Goal: Check status: Check status

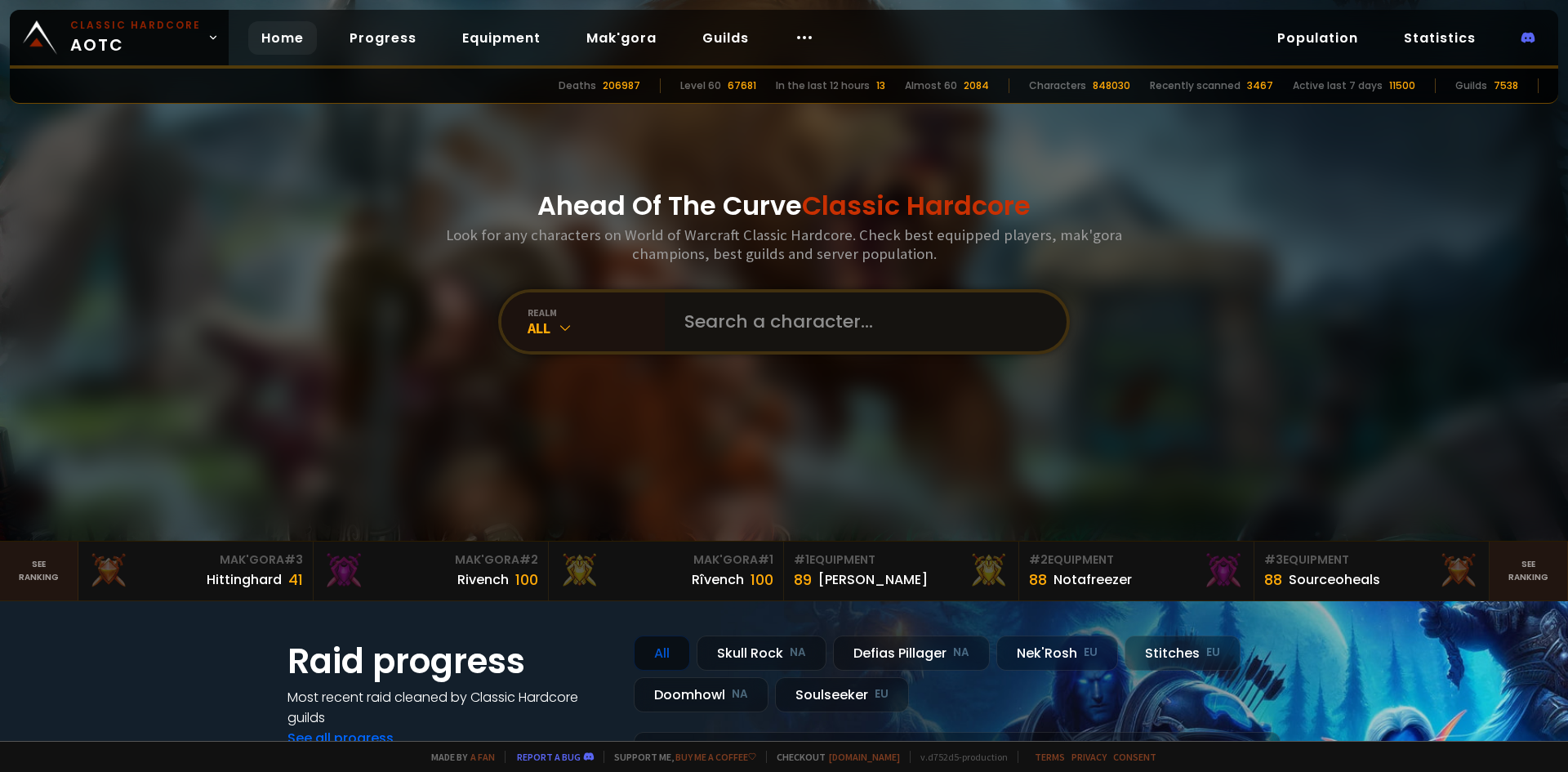
click at [796, 322] on input "text" at bounding box center [860, 321] width 373 height 58
type input "[PERSON_NAME]"
click at [798, 334] on input "text" at bounding box center [860, 321] width 373 height 58
type input "riea"
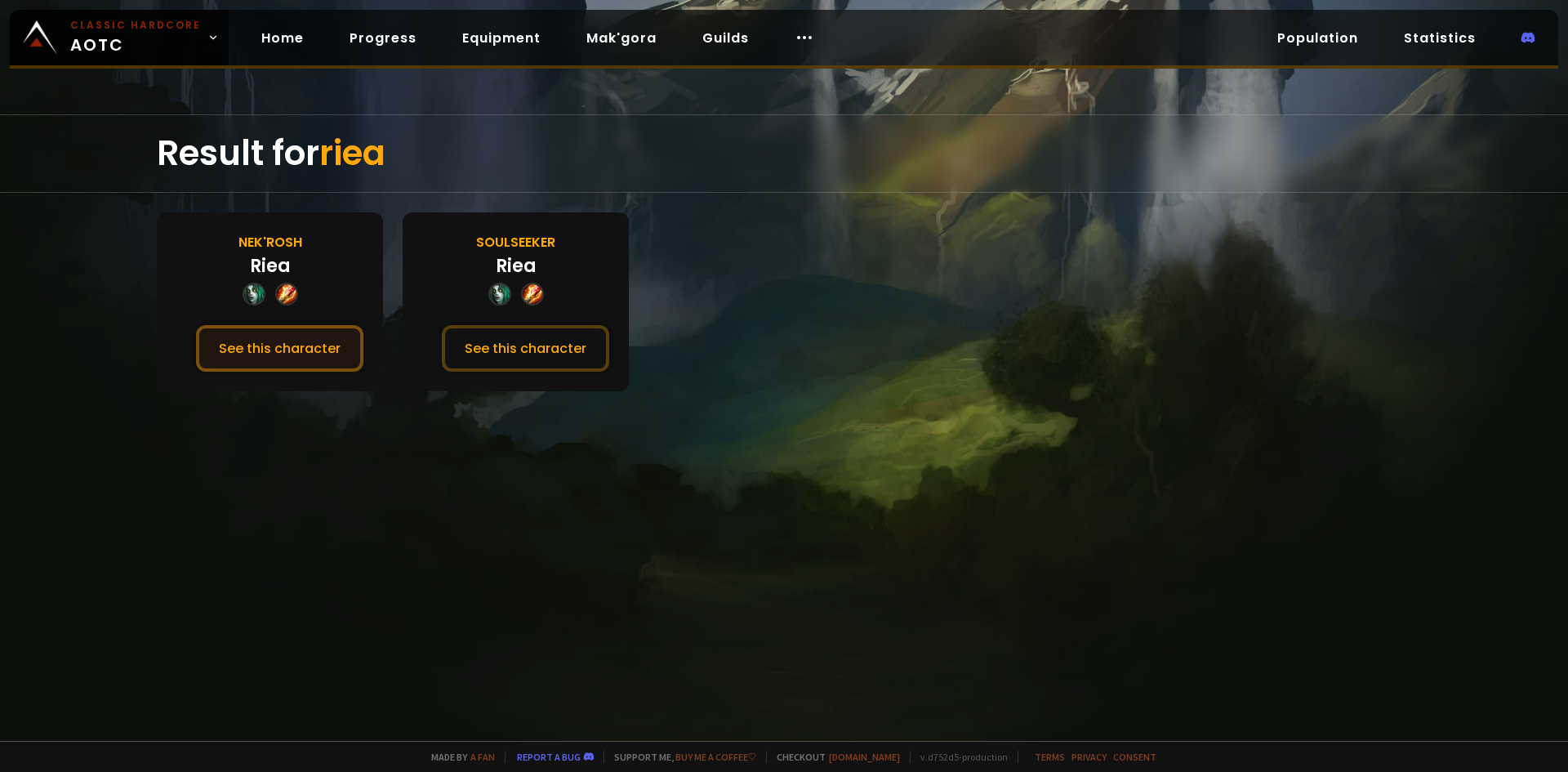
click at [307, 347] on button "See this character" at bounding box center [280, 348] width 168 height 47
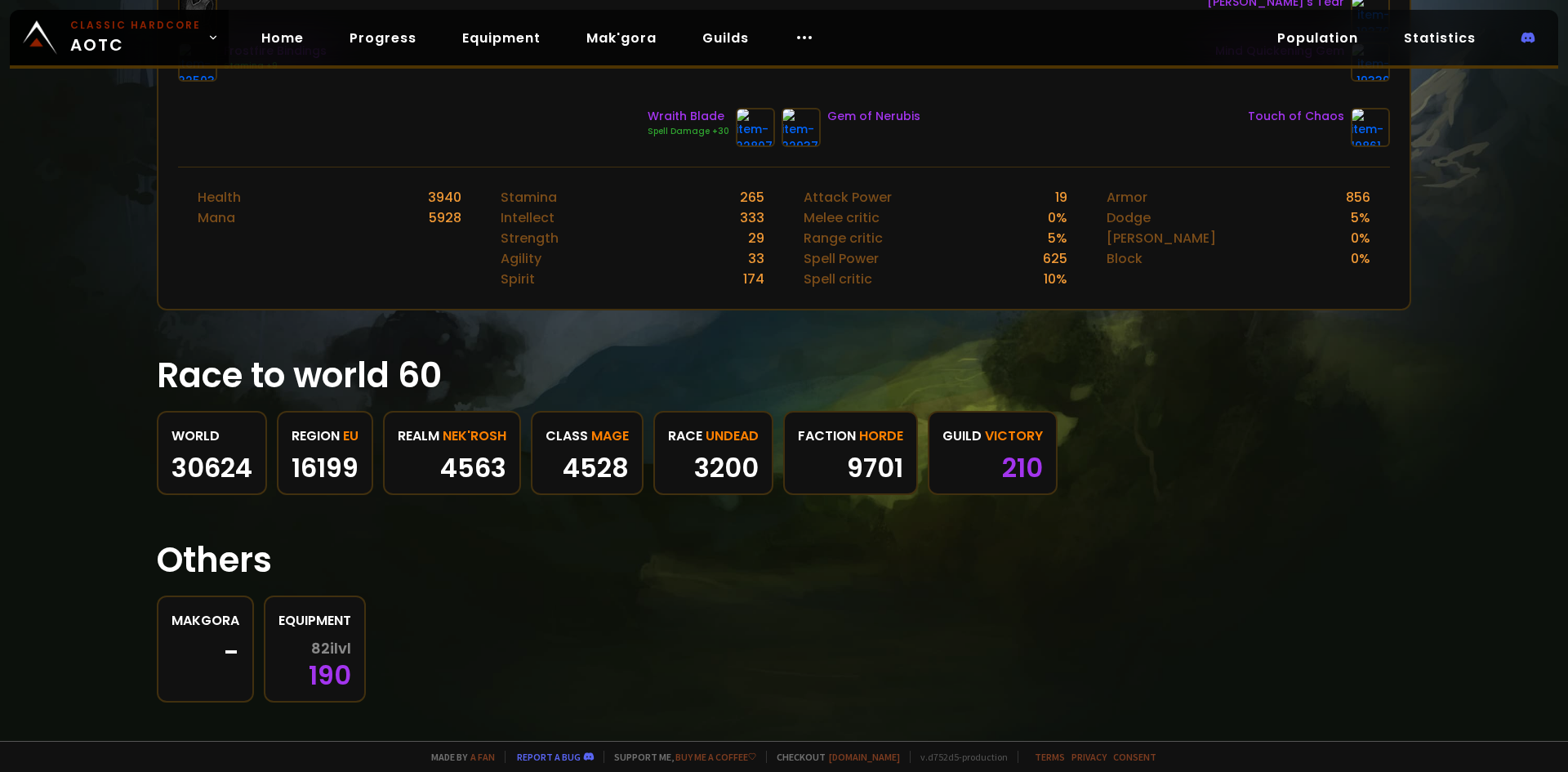
scroll to position [625, 0]
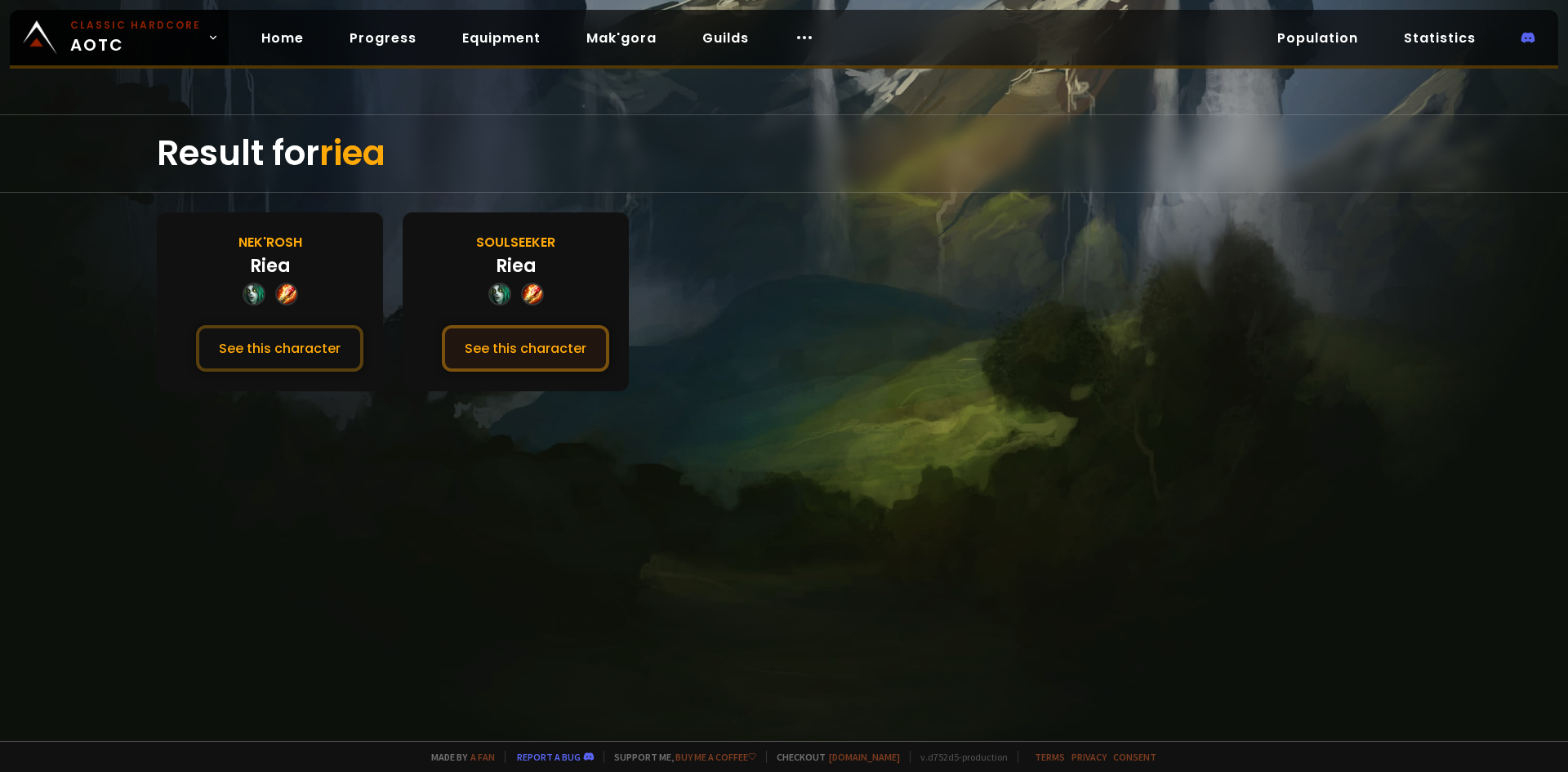
click at [529, 354] on button "See this character" at bounding box center [525, 348] width 168 height 47
